Goal: Task Accomplishment & Management: Manage account settings

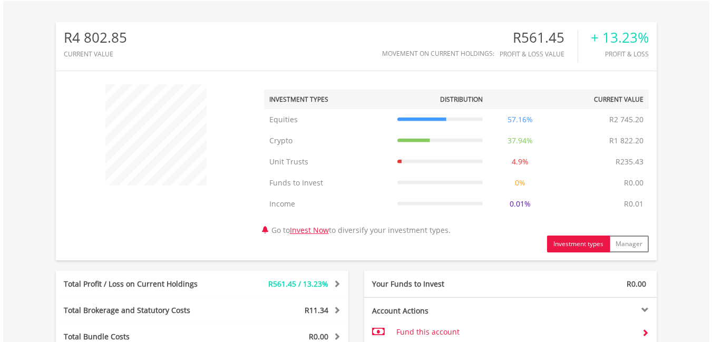
scroll to position [474, 0]
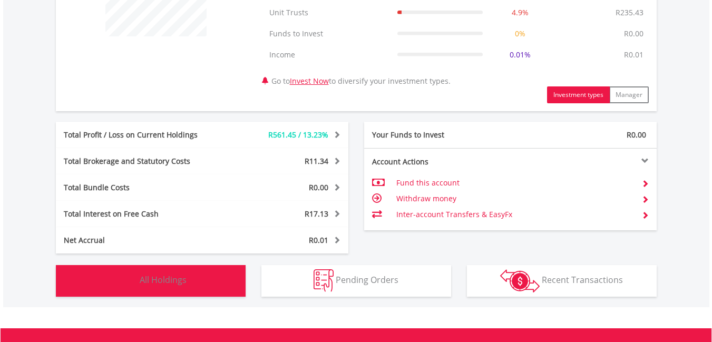
click at [191, 281] on button "Holdings All Holdings" at bounding box center [151, 281] width 190 height 32
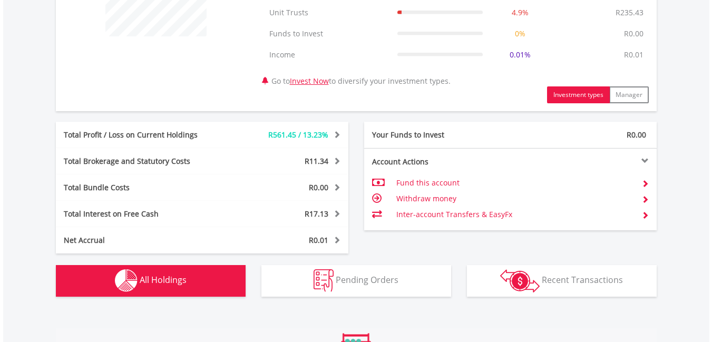
scroll to position [803, 0]
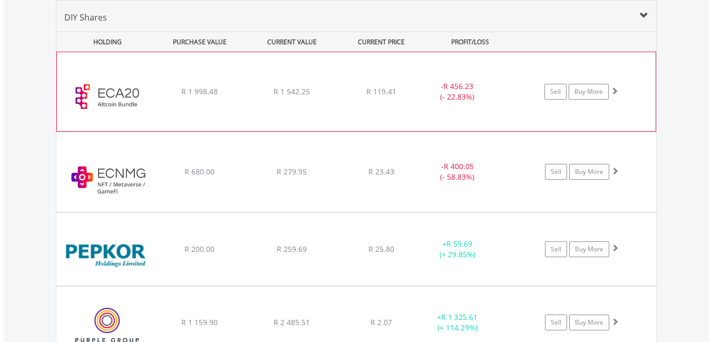
click at [616, 88] on span at bounding box center [614, 90] width 7 height 7
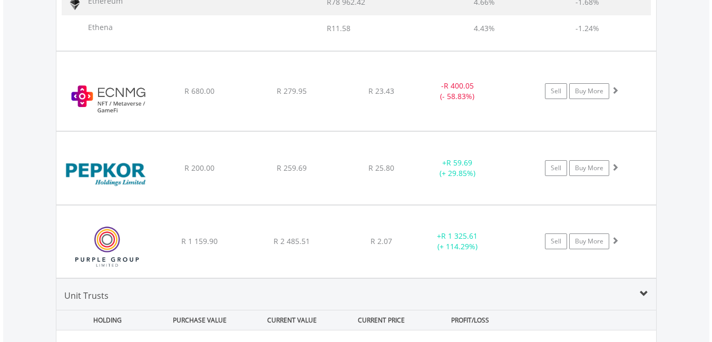
scroll to position [1699, 0]
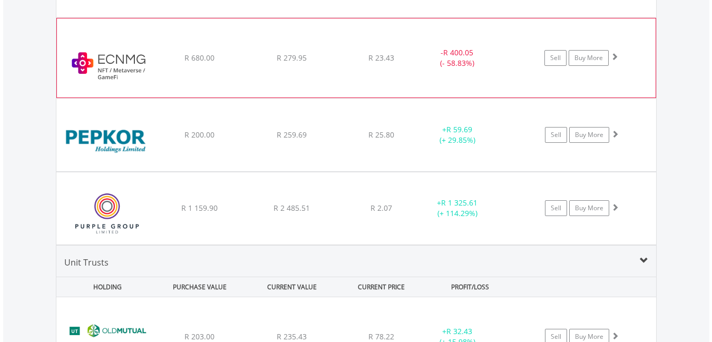
click at [614, 56] on span at bounding box center [614, 56] width 7 height 7
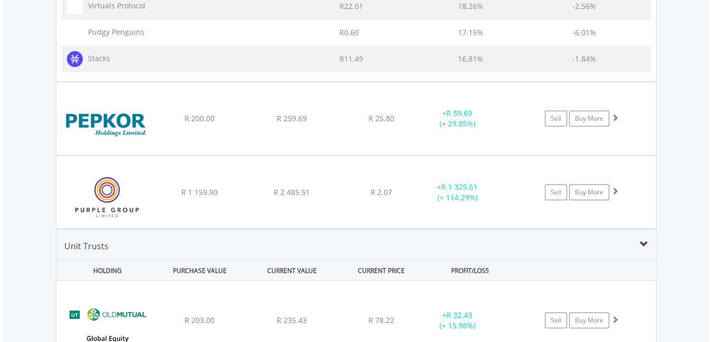
scroll to position [2120, 0]
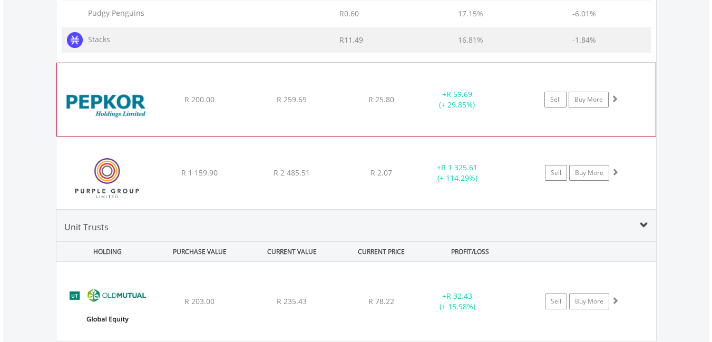
click at [614, 100] on span at bounding box center [614, 98] width 7 height 7
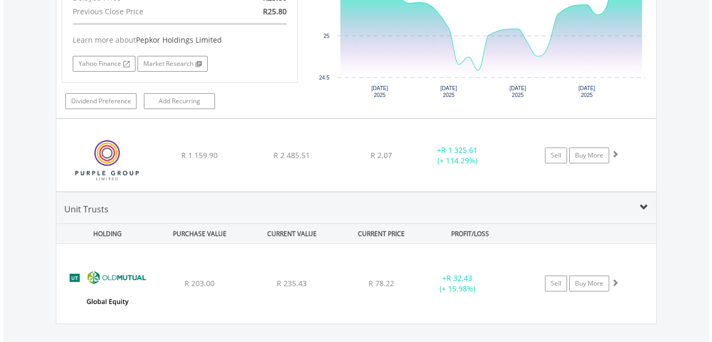
scroll to position [2384, 0]
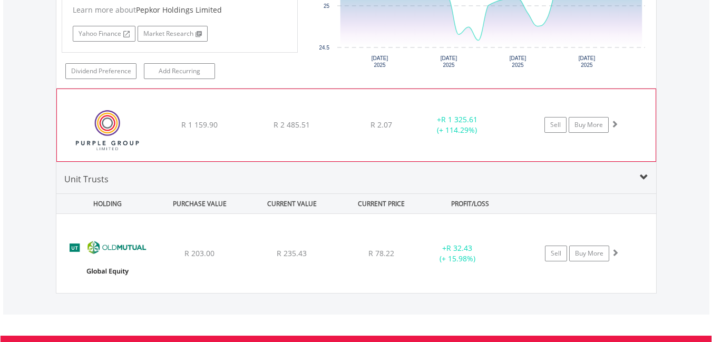
click at [613, 124] on span at bounding box center [614, 123] width 7 height 7
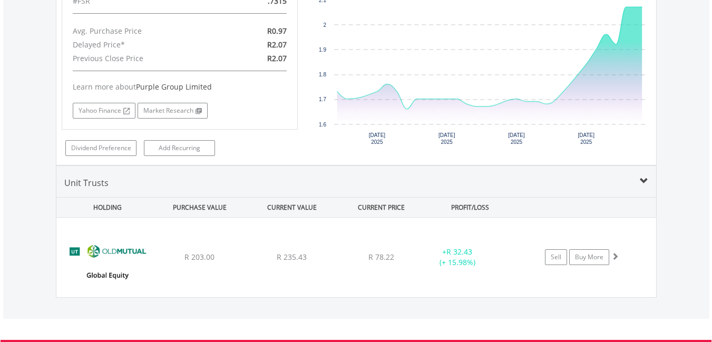
scroll to position [2647, 0]
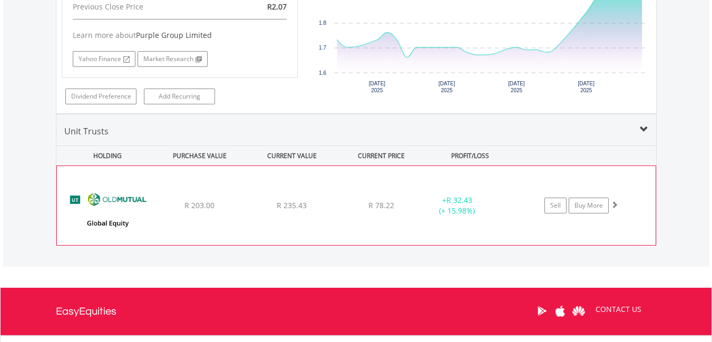
click at [612, 205] on span at bounding box center [614, 204] width 7 height 7
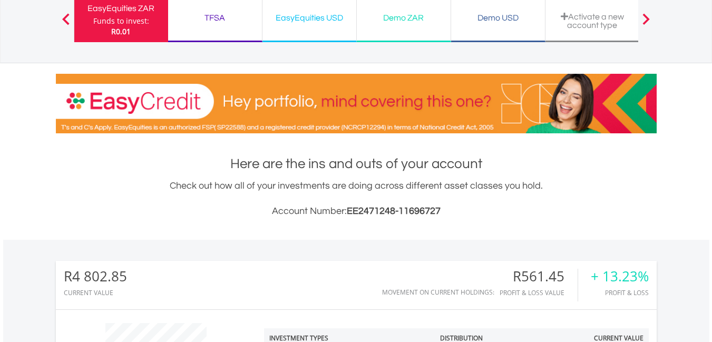
scroll to position [65, 0]
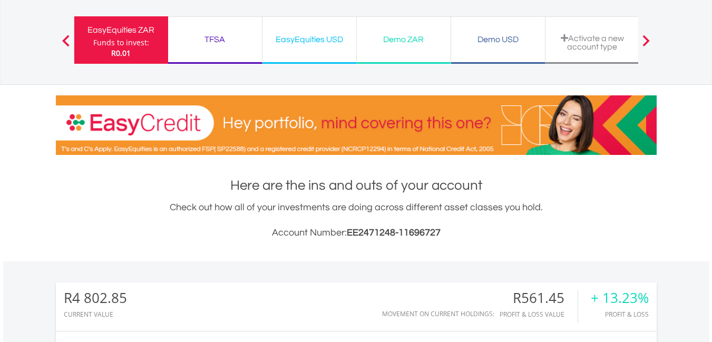
click at [325, 47] on div "EasyEquities USD Funds to invest: R0.01" at bounding box center [309, 39] width 94 height 47
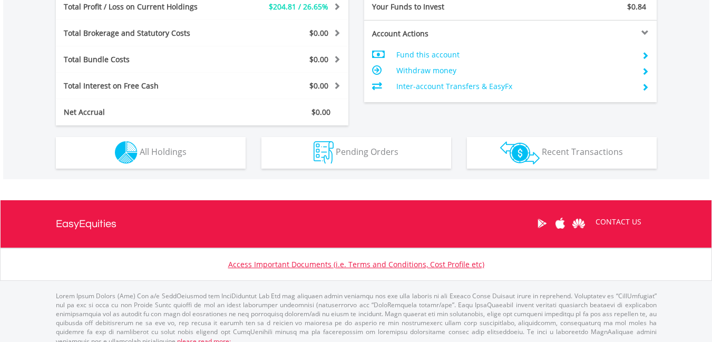
scroll to position [550, 0]
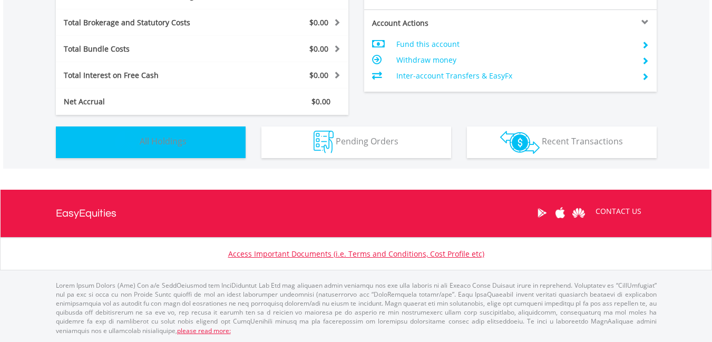
click at [96, 140] on button "Holdings All Holdings" at bounding box center [151, 142] width 190 height 32
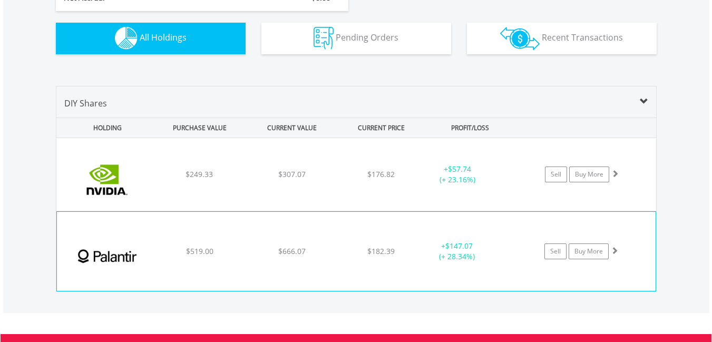
scroll to position [739, 0]
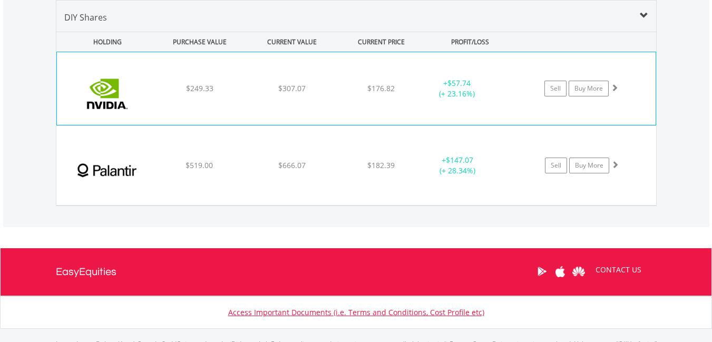
click at [612, 87] on span at bounding box center [614, 87] width 7 height 7
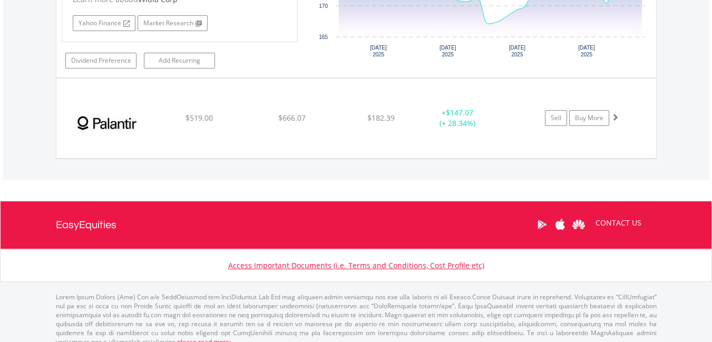
scroll to position [1003, 0]
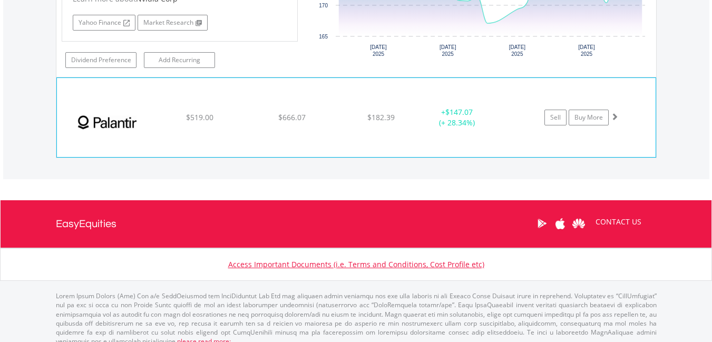
click at [611, 116] on span at bounding box center [614, 116] width 7 height 7
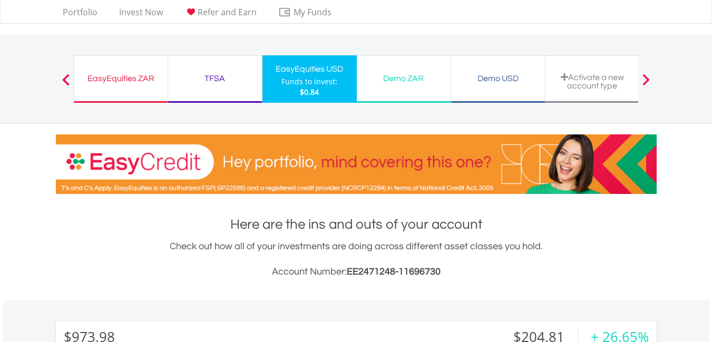
scroll to position [0, 0]
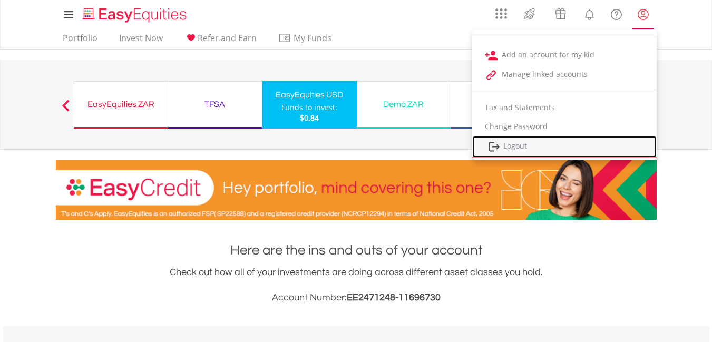
click at [519, 143] on link "Logout" at bounding box center [564, 147] width 184 height 22
